Goal: Information Seeking & Learning: Learn about a topic

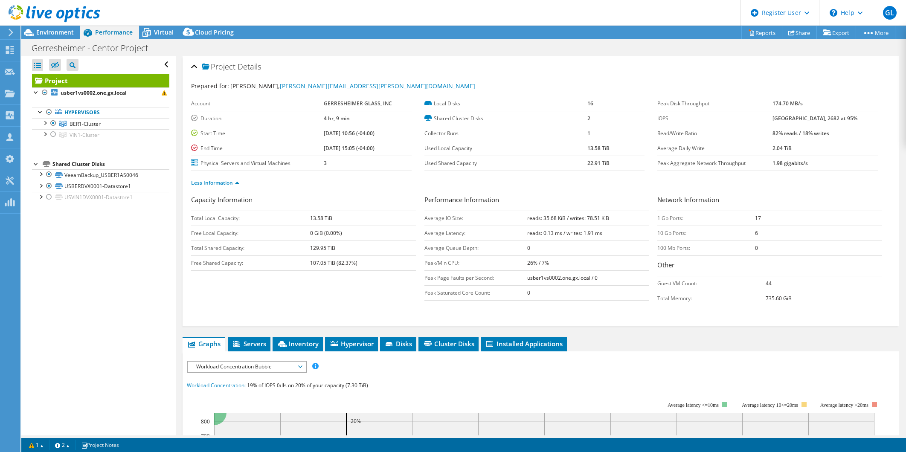
select select "USD"
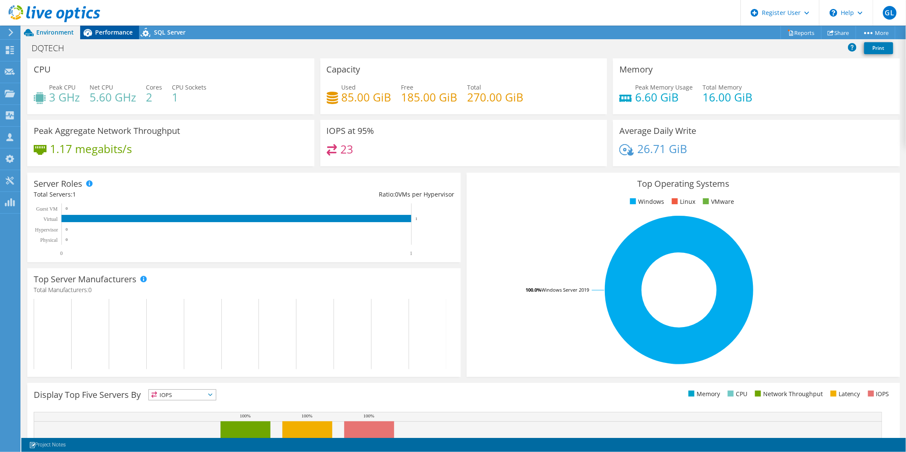
click at [108, 29] on span "Performance" at bounding box center [114, 32] width 38 height 8
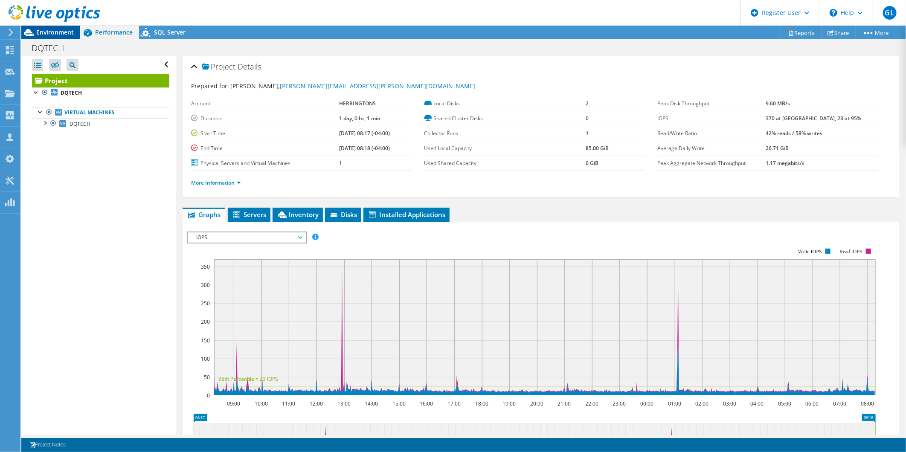
click at [50, 31] on span "Environment" at bounding box center [55, 32] width 38 height 8
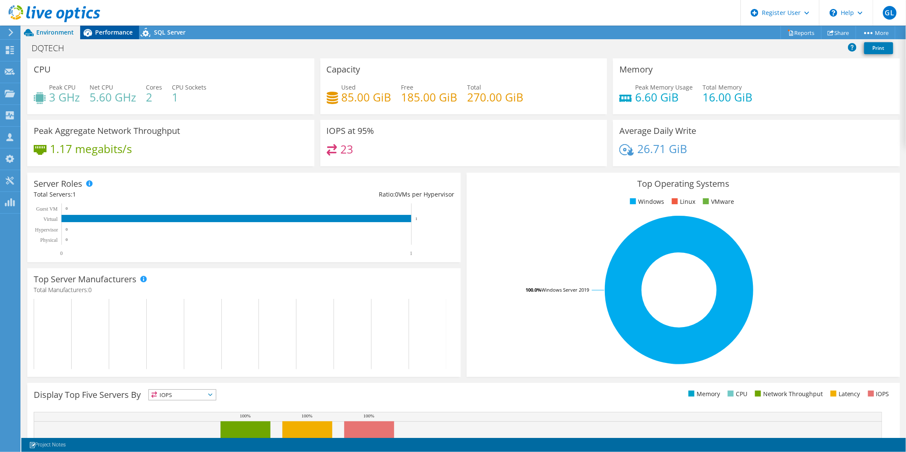
click at [99, 35] on span "Performance" at bounding box center [114, 32] width 38 height 8
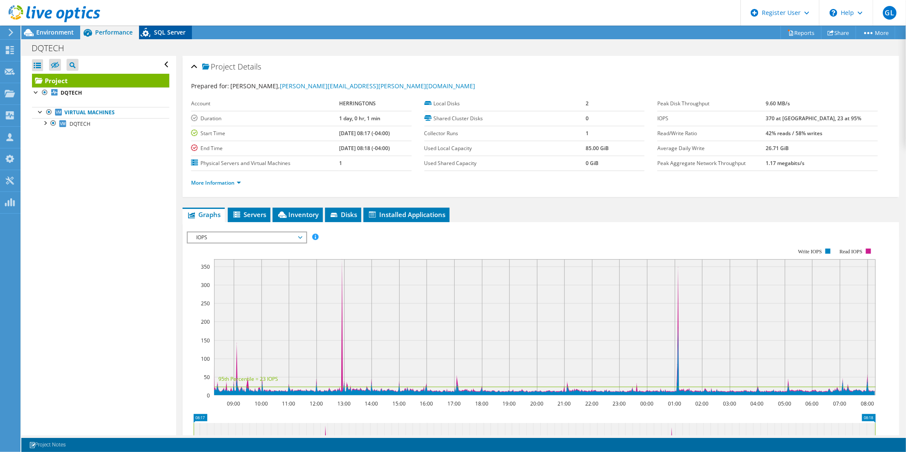
click at [148, 32] on icon at bounding box center [146, 33] width 15 height 17
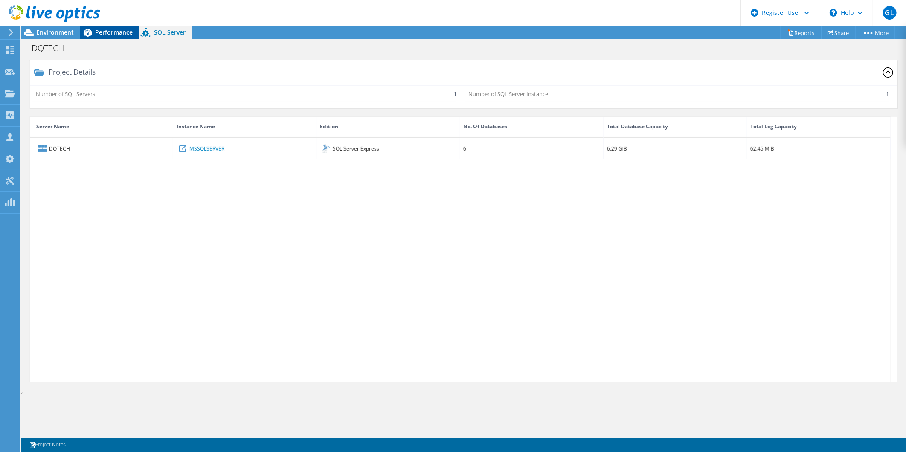
click at [110, 29] on span "Performance" at bounding box center [114, 32] width 38 height 8
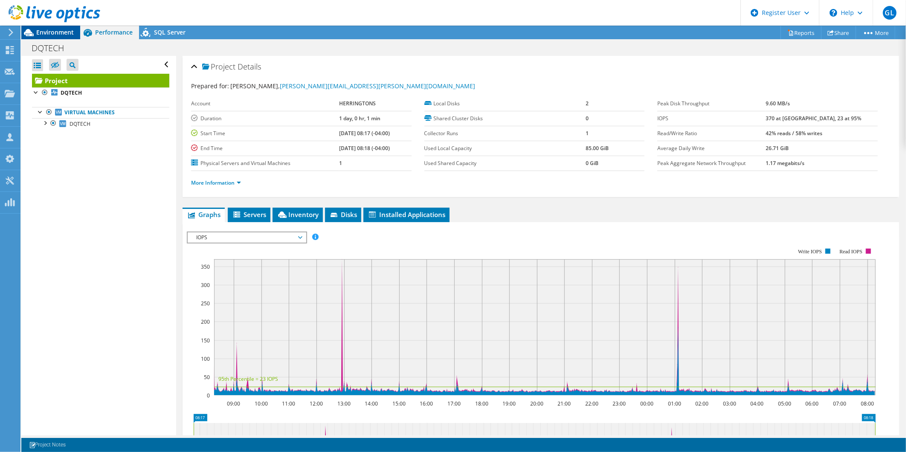
click at [60, 36] on span "Environment" at bounding box center [55, 32] width 38 height 8
